Goal: Information Seeking & Learning: Learn about a topic

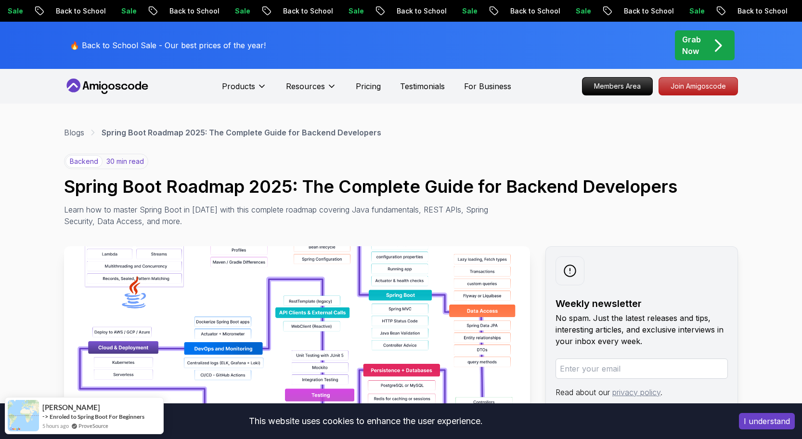
click at [680, 9] on p "Sale" at bounding box center [695, 11] width 31 height 10
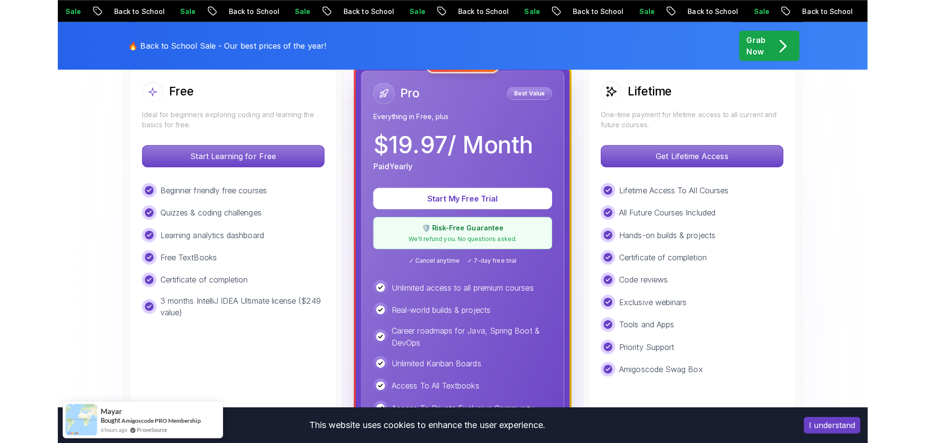
scroll to position [295, 0]
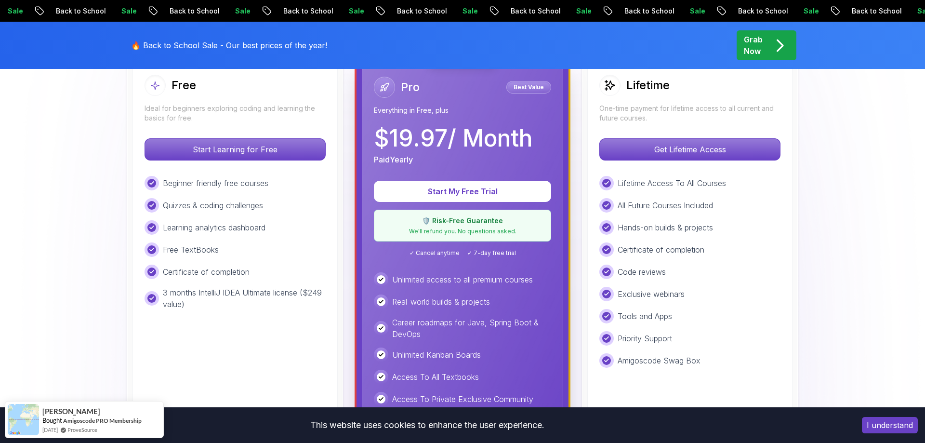
click at [802, 421] on button "I understand" at bounding box center [889, 425] width 56 height 16
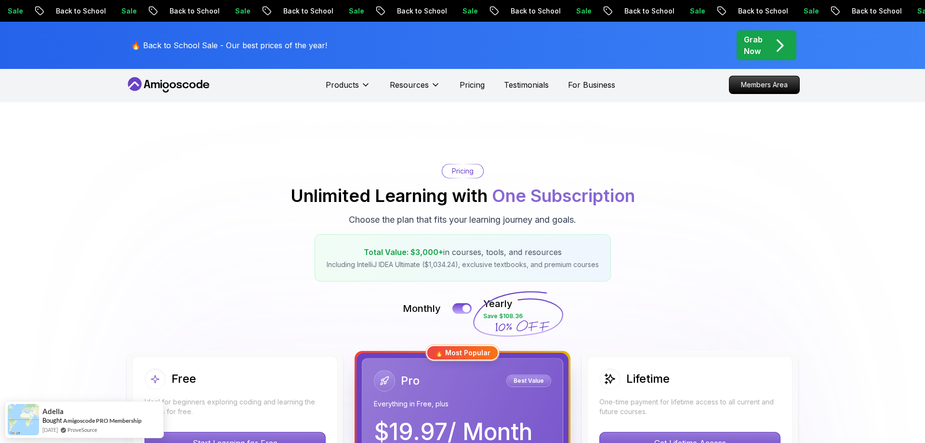
scroll to position [0, 0]
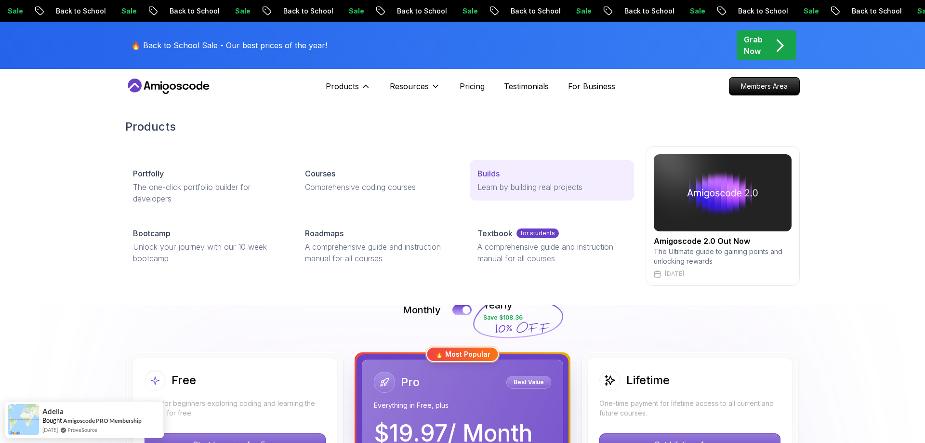
click at [530, 179] on link "Builds Learn by building real projects" at bounding box center [552, 180] width 164 height 40
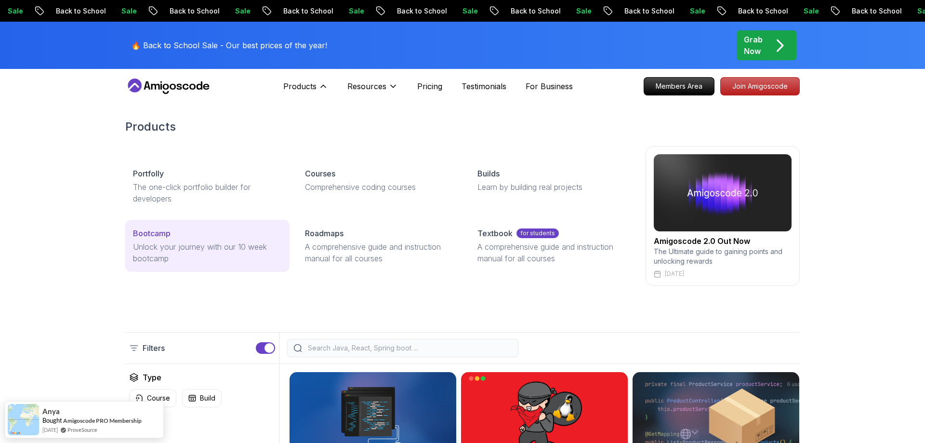
click at [213, 236] on div "Bootcamp" at bounding box center [207, 233] width 149 height 12
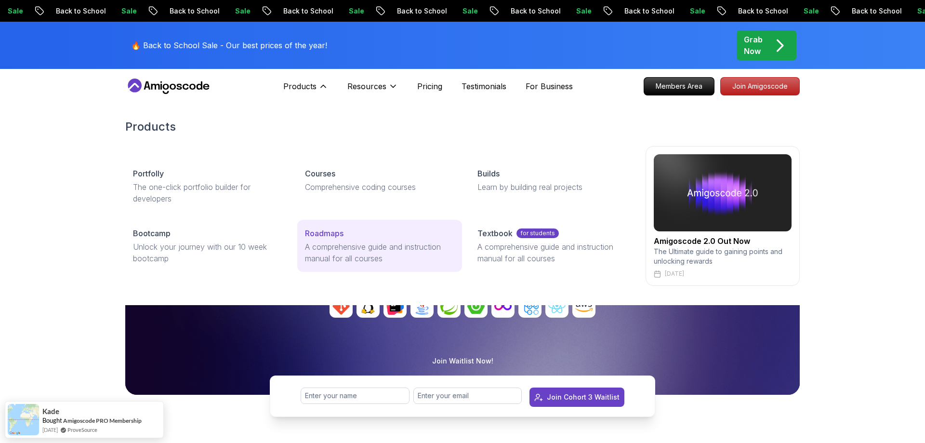
click at [321, 234] on p "Roadmaps" at bounding box center [324, 233] width 39 height 12
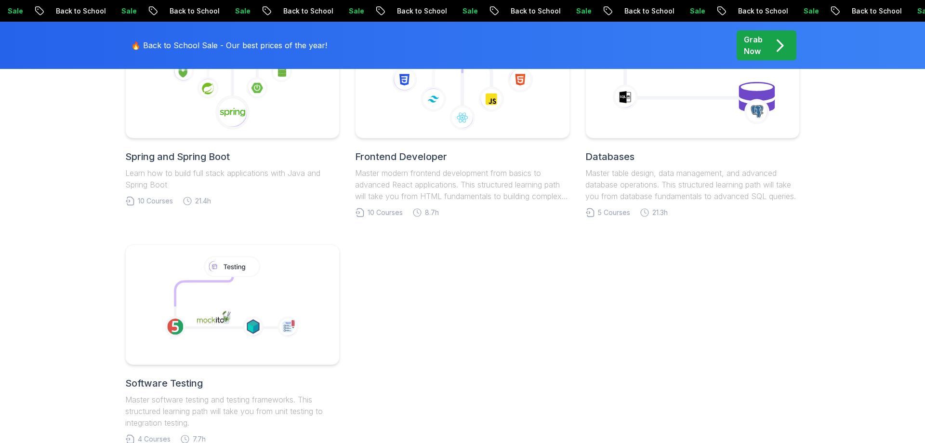
scroll to position [295, 0]
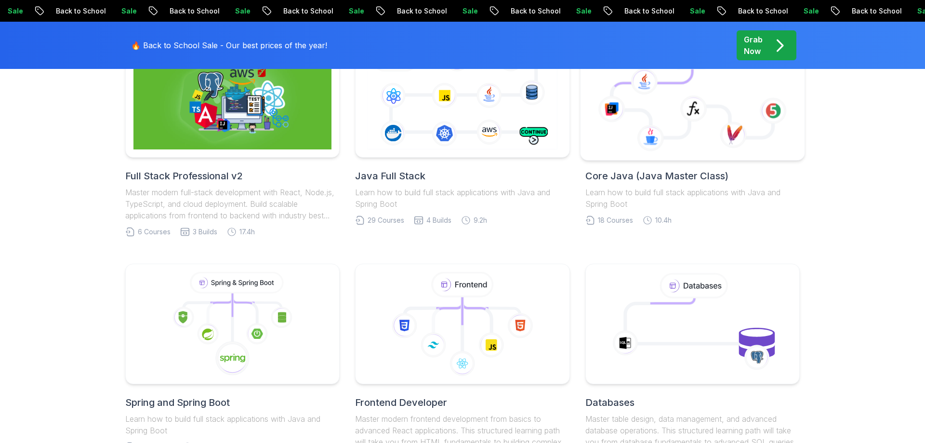
click at [632, 130] on icon at bounding box center [692, 97] width 208 height 109
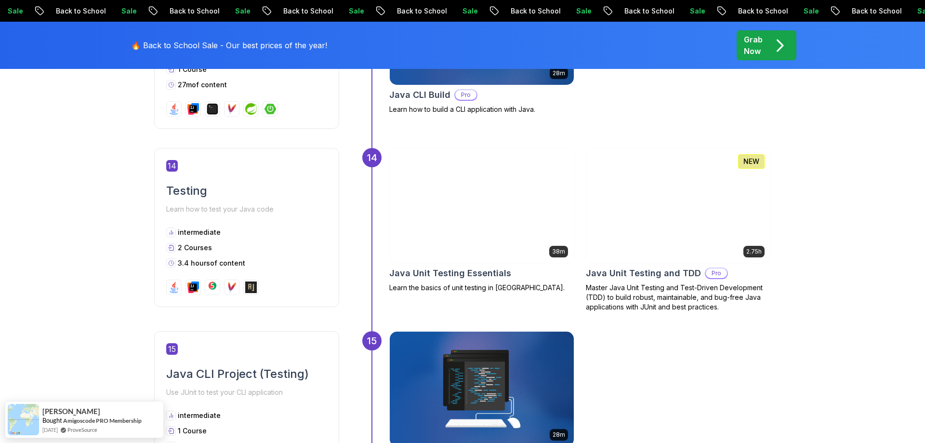
scroll to position [3144, 0]
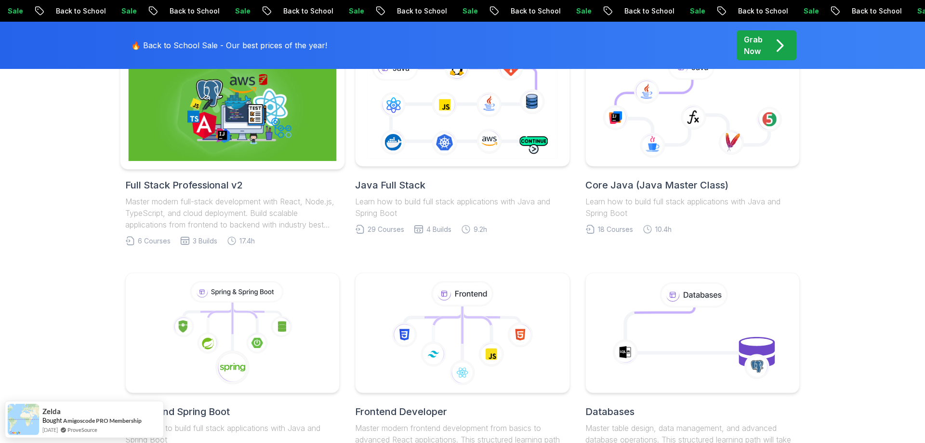
scroll to position [246, 0]
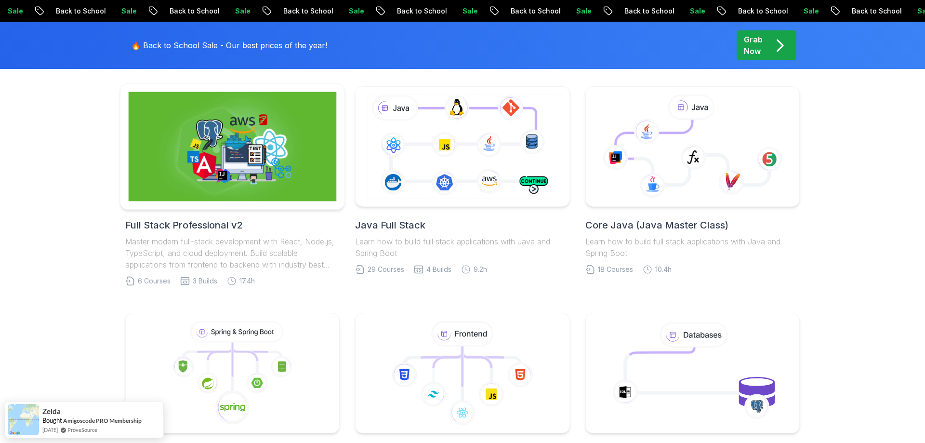
click at [279, 184] on img at bounding box center [233, 146] width 208 height 109
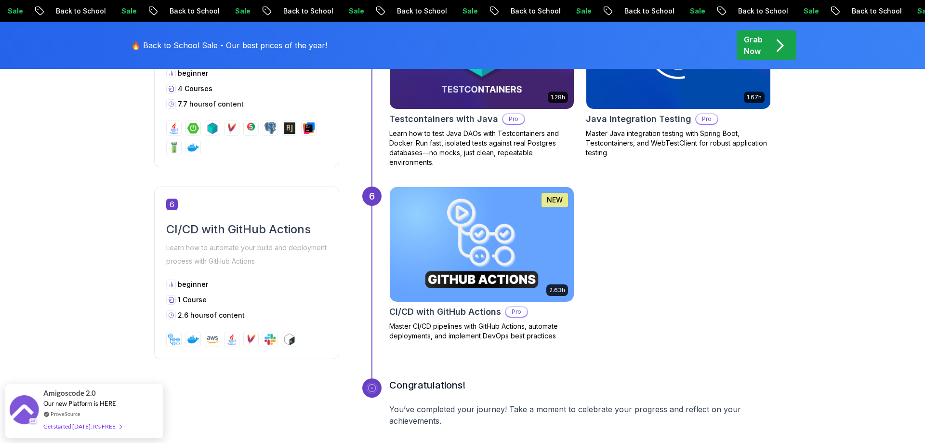
scroll to position [1179, 0]
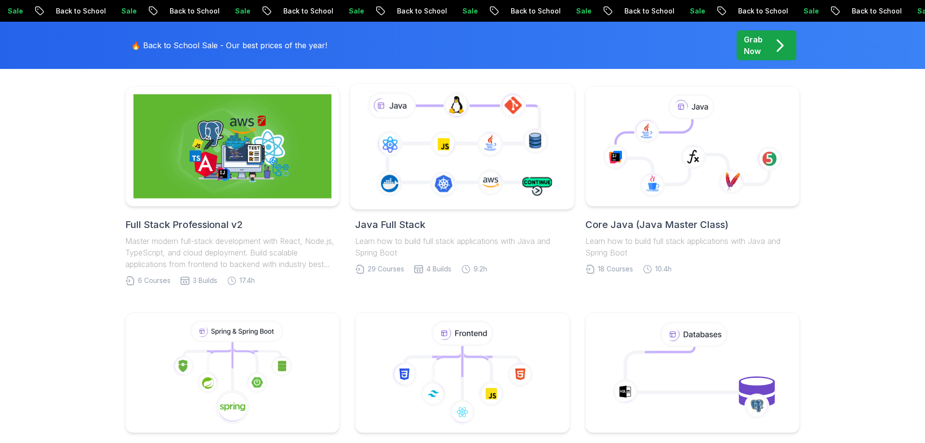
scroll to position [246, 0]
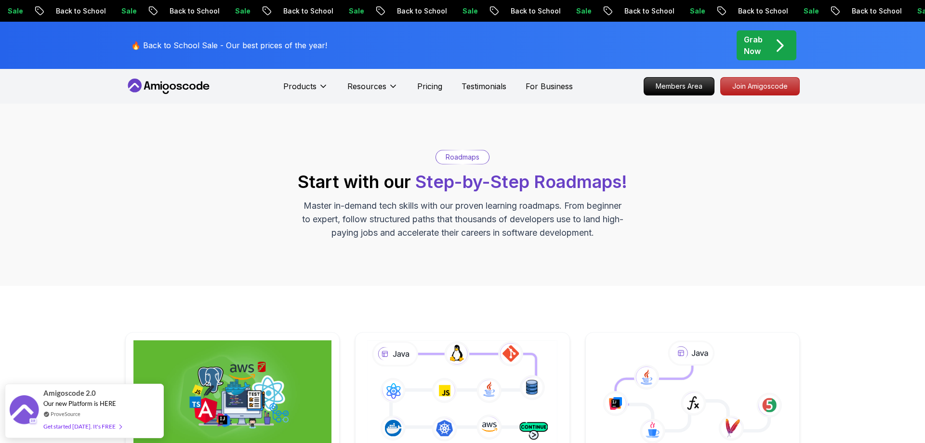
scroll to position [246, 0]
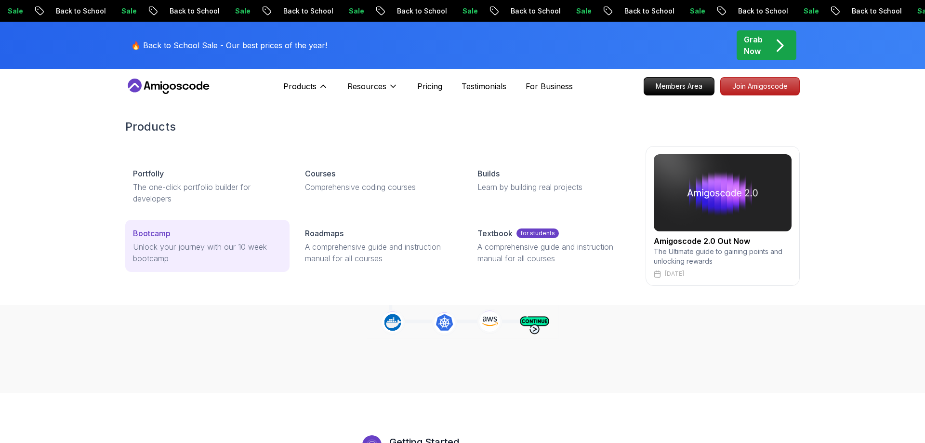
click at [215, 235] on div "Bootcamp" at bounding box center [207, 233] width 149 height 12
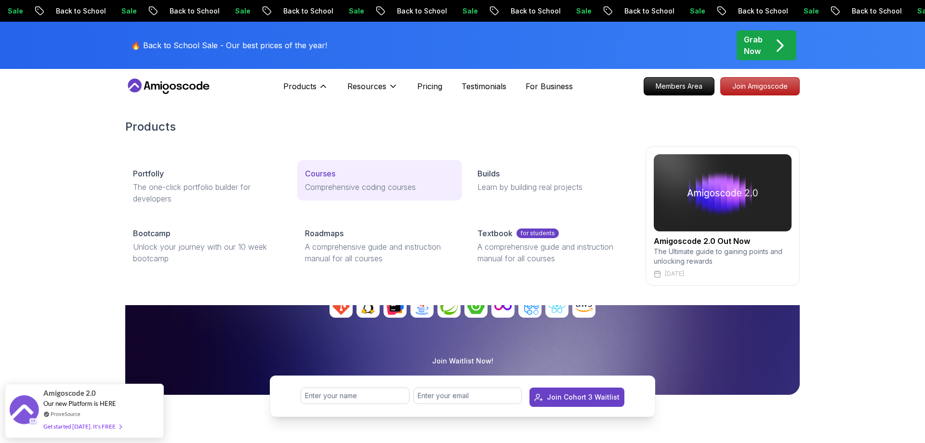
click at [366, 200] on link "Courses Comprehensive coding courses" at bounding box center [379, 180] width 164 height 40
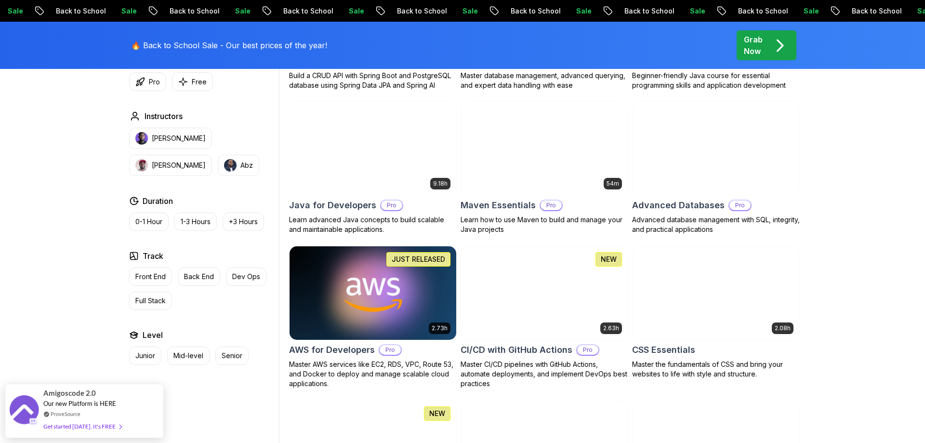
scroll to position [540, 0]
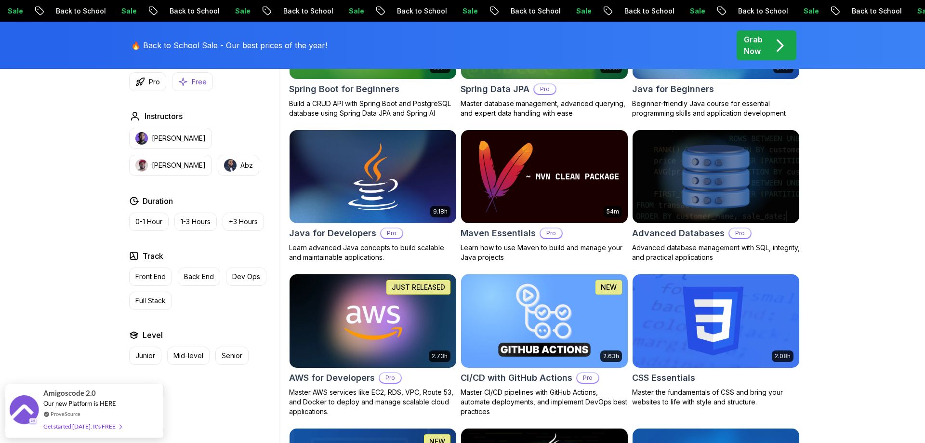
click at [182, 89] on button "Free" at bounding box center [192, 81] width 41 height 19
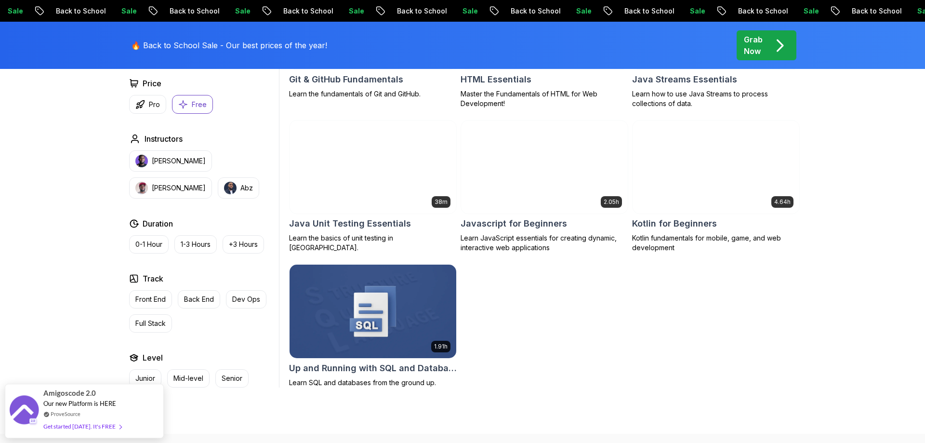
scroll to position [196, 0]
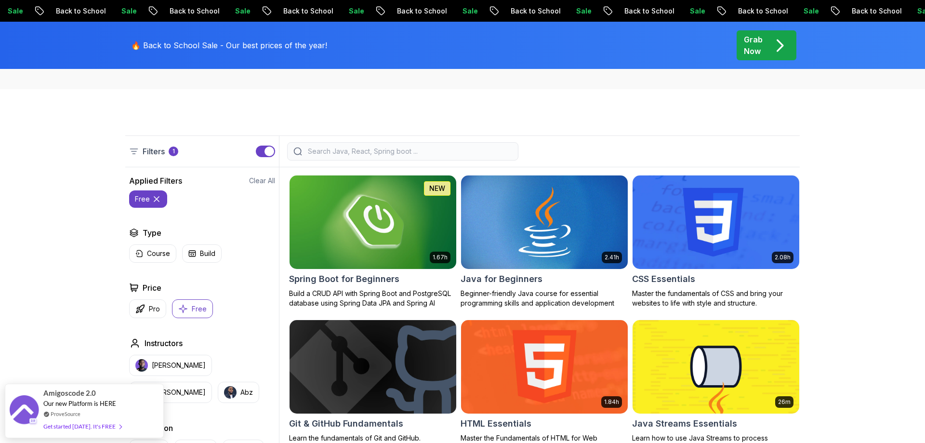
click at [520, 214] on img at bounding box center [544, 222] width 175 height 98
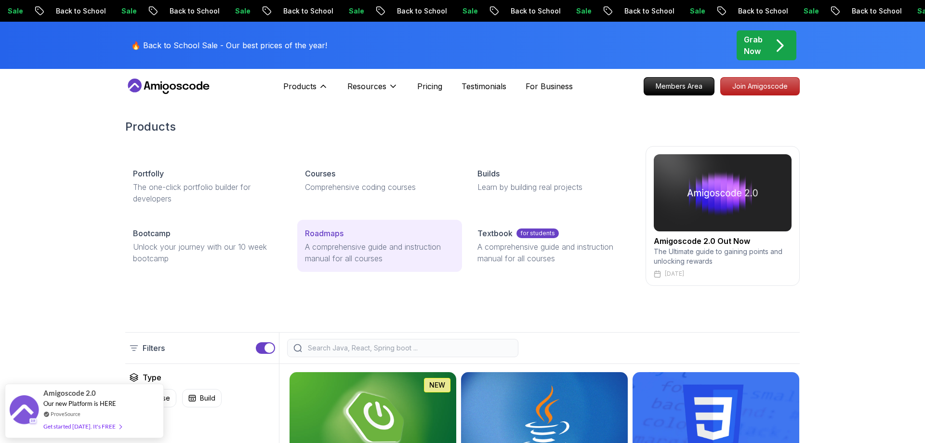
click at [388, 250] on p "A comprehensive guide and instruction manual for all courses" at bounding box center [379, 252] width 149 height 23
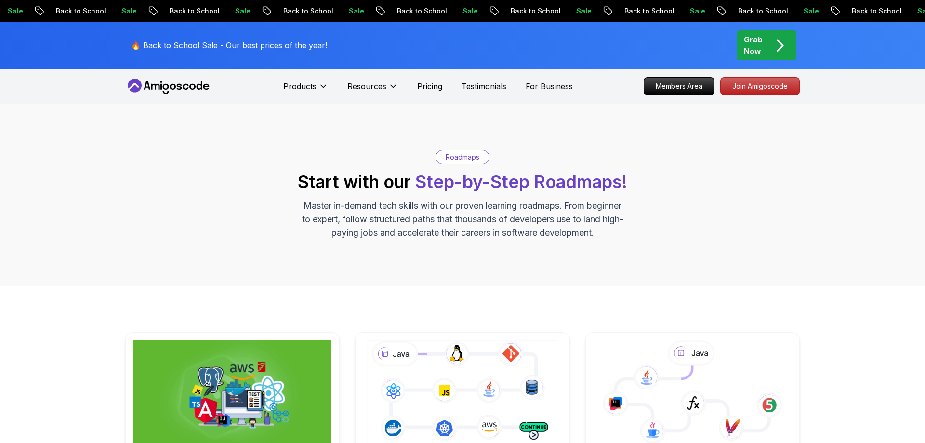
scroll to position [344, 0]
